Goal: Find specific page/section: Find specific page/section

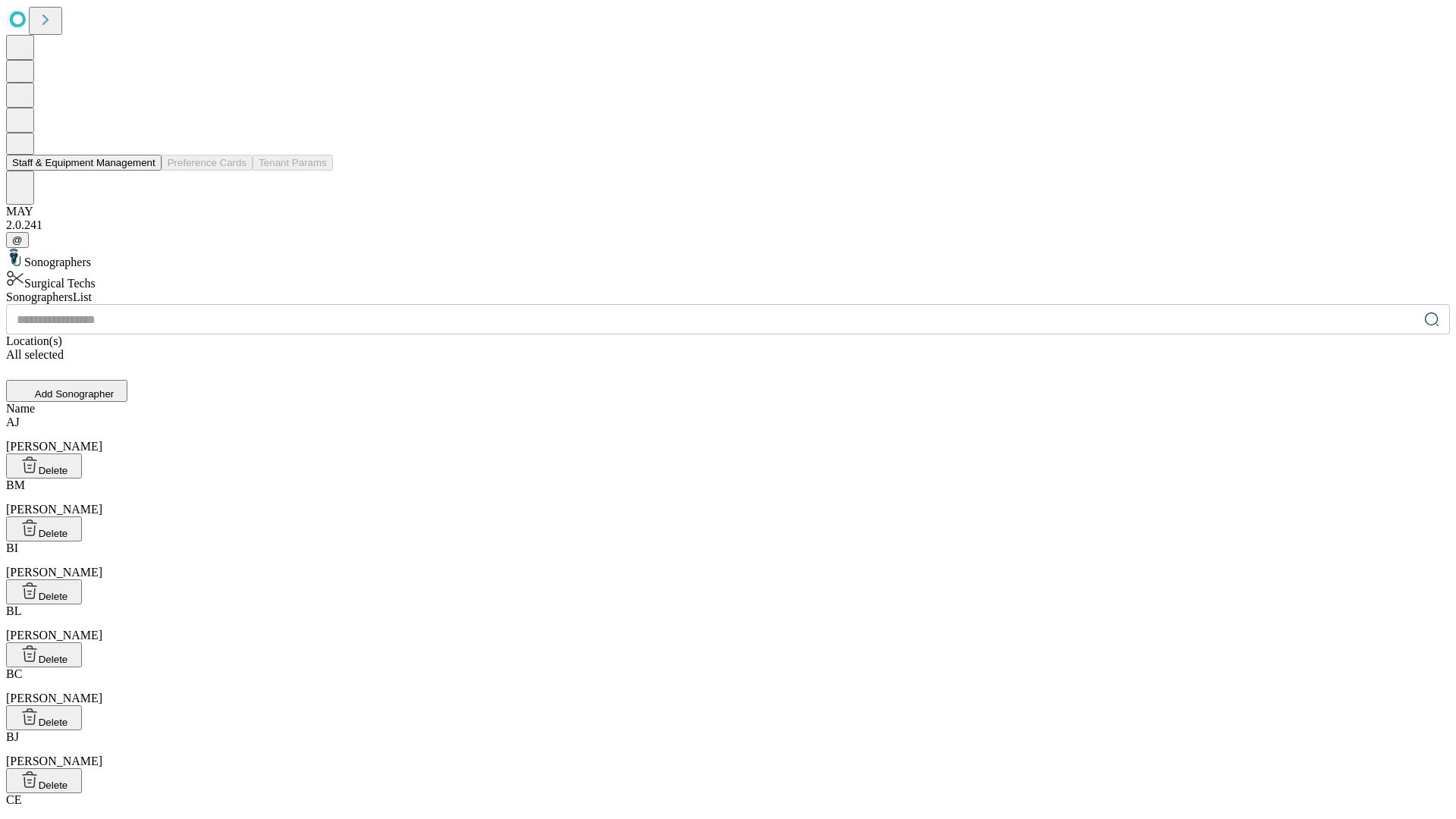
click at [145, 171] on button "Staff & Equipment Management" at bounding box center [84, 163] width 155 height 16
